Goal: Register for event/course: Register for event/course

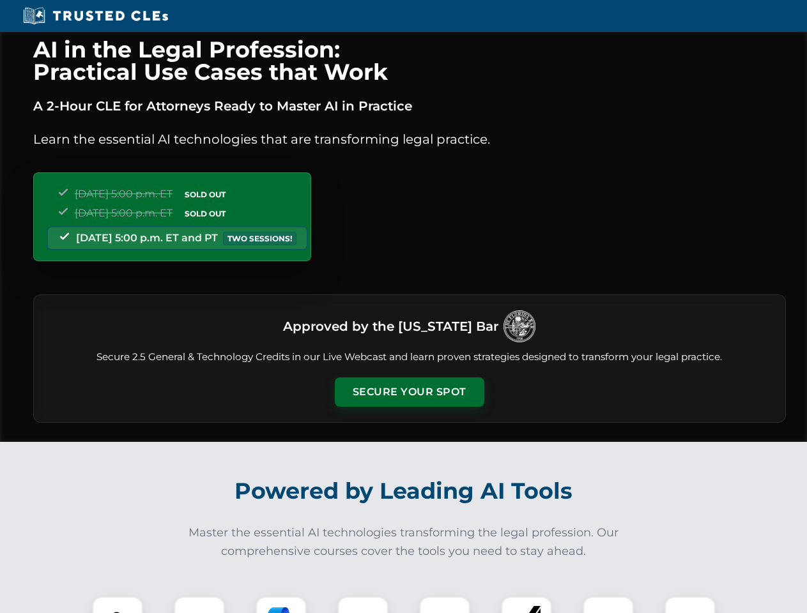
click at [409, 392] on button "Secure Your Spot" at bounding box center [410, 392] width 150 height 29
click at [118, 605] on img at bounding box center [117, 622] width 37 height 37
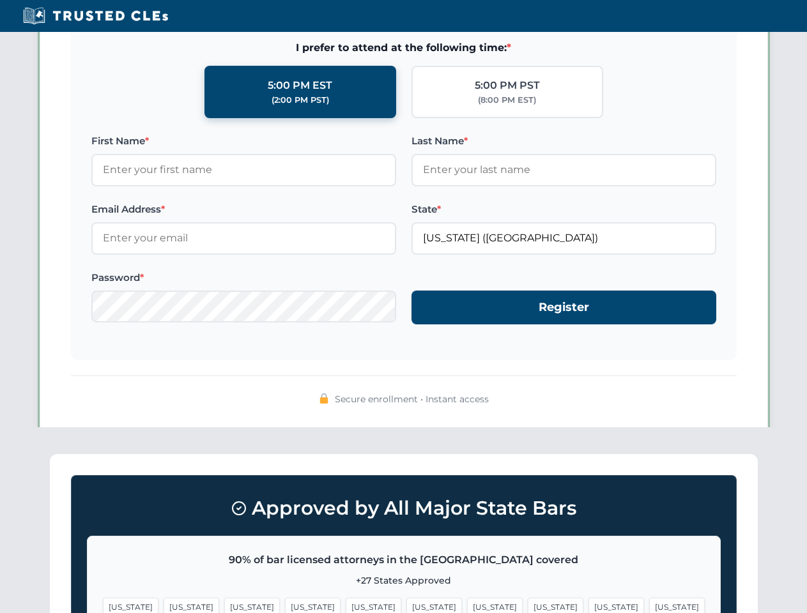
click at [467, 605] on span "[US_STATE]" at bounding box center [495, 607] width 56 height 19
click at [588, 605] on span "[US_STATE]" at bounding box center [616, 607] width 56 height 19
